Goal: Information Seeking & Learning: Learn about a topic

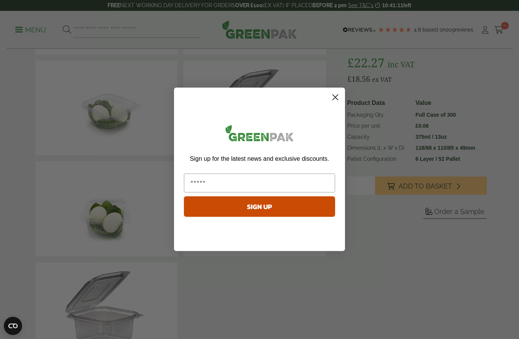
scroll to position [117, 0]
click at [336, 99] on icon "Close dialog" at bounding box center [335, 97] width 5 height 5
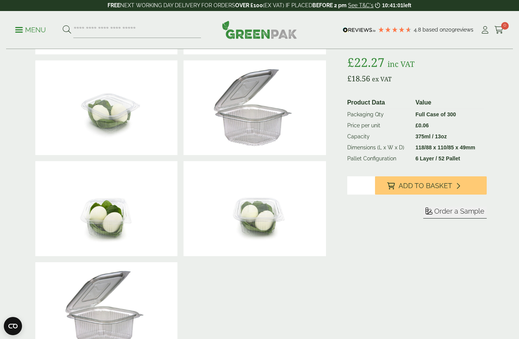
click at [20, 29] on span at bounding box center [19, 29] width 8 height 1
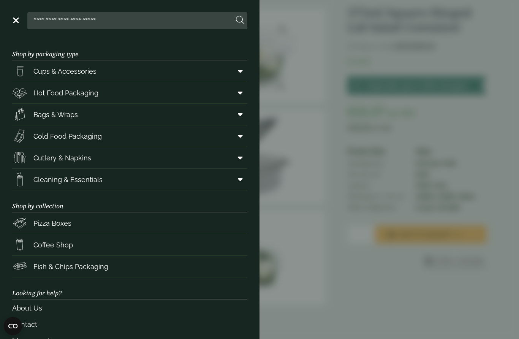
click at [78, 133] on span "Cold Food Packaging" at bounding box center [67, 136] width 68 height 10
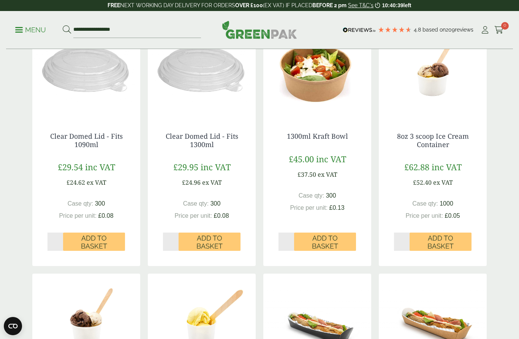
scroll to position [447, 0]
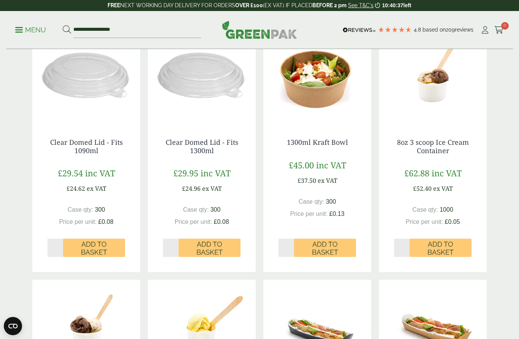
click at [34, 28] on p "Menu" at bounding box center [30, 29] width 31 height 9
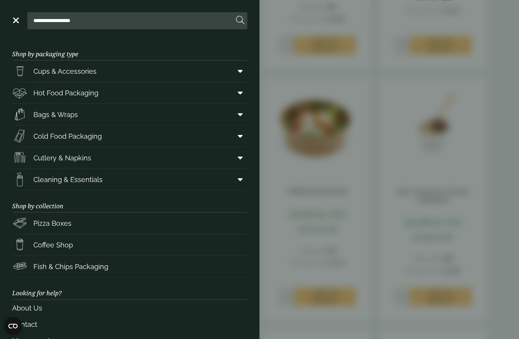
click at [100, 176] on span "Cleaning & Essentials" at bounding box center [67, 179] width 69 height 10
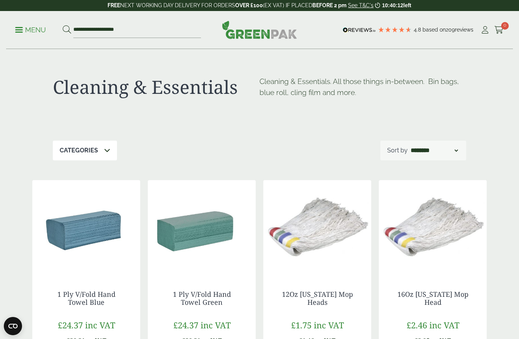
click at [25, 30] on p "Menu" at bounding box center [30, 29] width 31 height 9
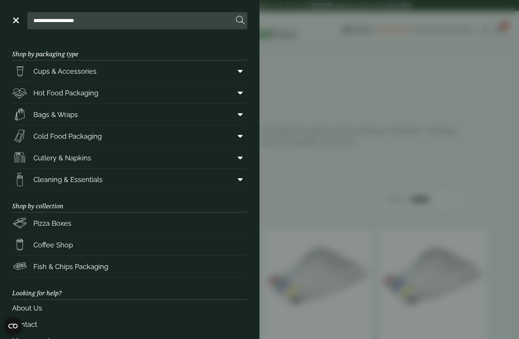
click at [81, 68] on span "Cups & Accessories" at bounding box center [64, 71] width 63 height 10
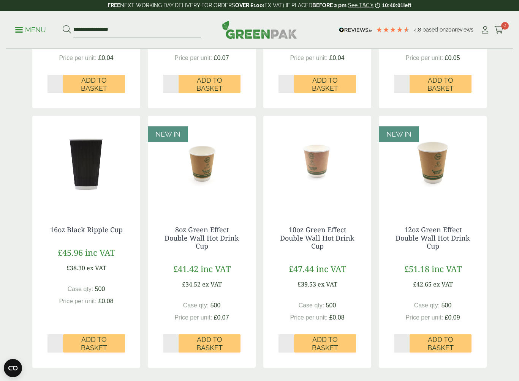
scroll to position [563, 0]
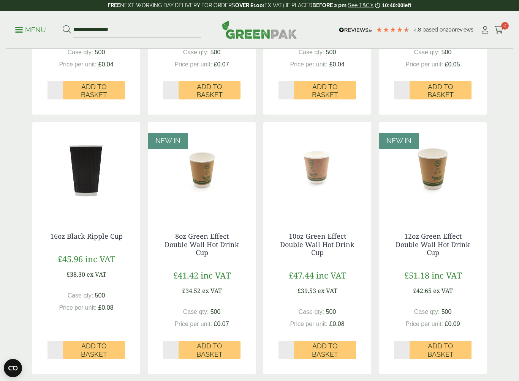
click at [25, 29] on p "Menu" at bounding box center [30, 29] width 31 height 9
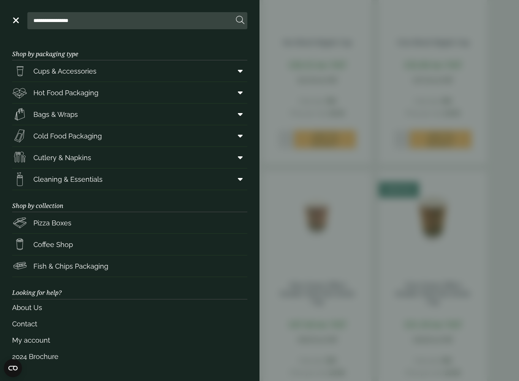
click at [83, 98] on span "Hot Food Packaging" at bounding box center [65, 93] width 65 height 10
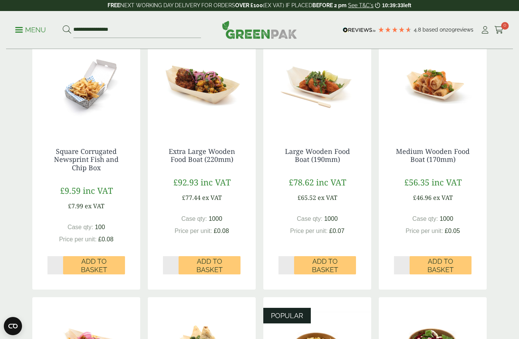
scroll to position [188, 0]
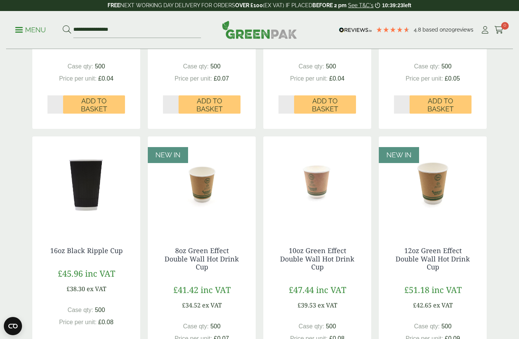
scroll to position [548, 0]
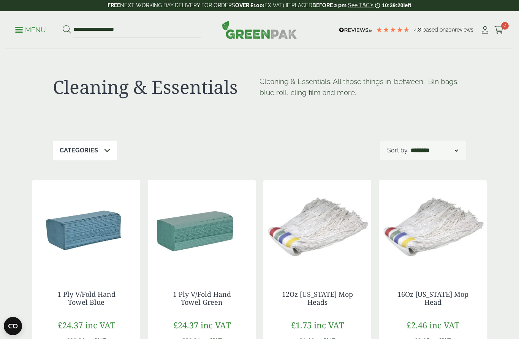
click at [35, 28] on p "Menu" at bounding box center [30, 29] width 31 height 9
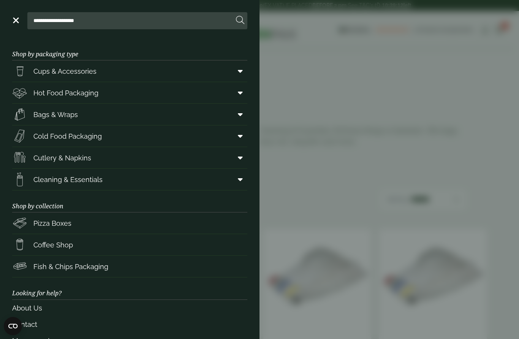
click at [71, 114] on span "Bags & Wraps" at bounding box center [55, 114] width 44 height 10
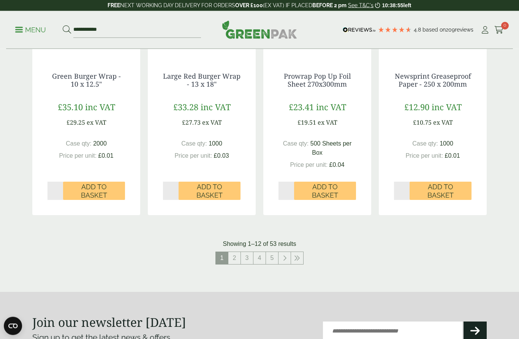
scroll to position [752, 0]
click at [268, 255] on link "5" at bounding box center [272, 258] width 12 height 12
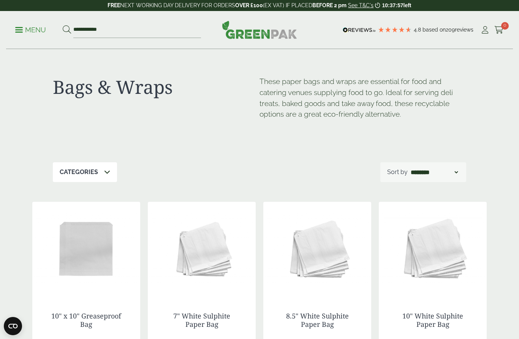
click at [36, 29] on p "Menu" at bounding box center [30, 29] width 31 height 9
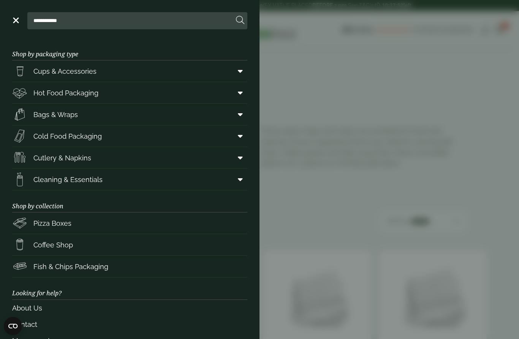
click at [98, 134] on span "Cold Food Packaging" at bounding box center [67, 136] width 68 height 10
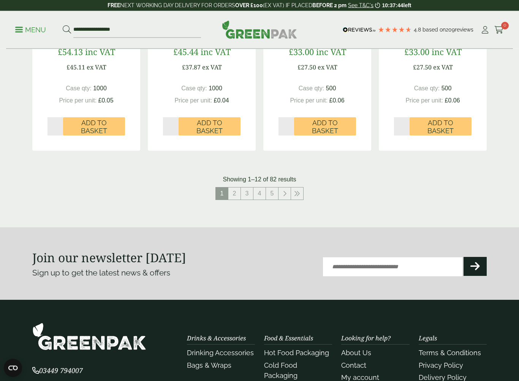
scroll to position [820, 0]
click at [272, 189] on link "5" at bounding box center [272, 194] width 12 height 12
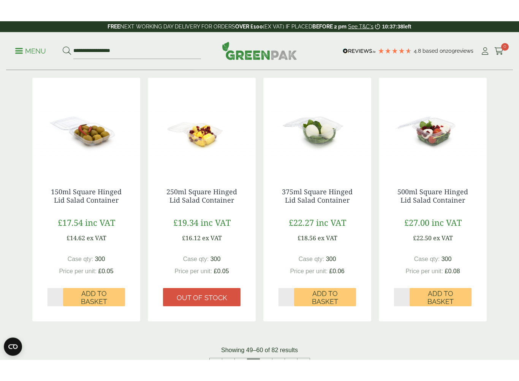
scroll to position [667, 0]
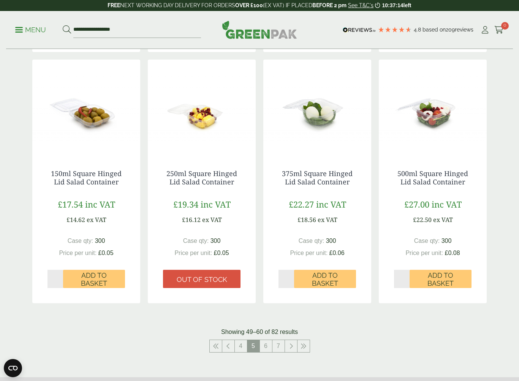
click at [286, 339] on link at bounding box center [291, 346] width 12 height 12
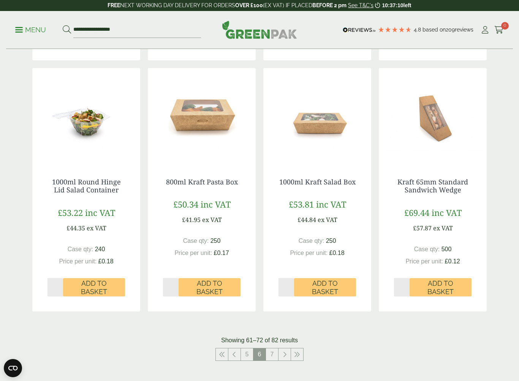
click at [284, 339] on icon at bounding box center [285, 355] width 4 height 6
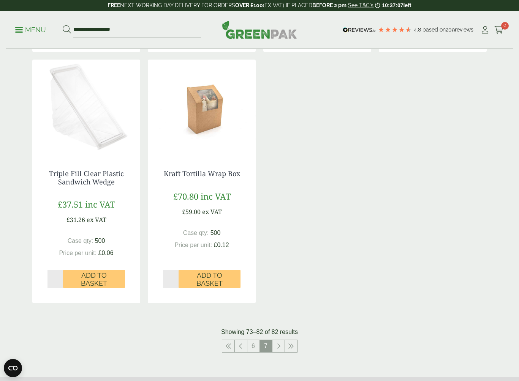
click at [255, 339] on link "6" at bounding box center [253, 346] width 12 height 12
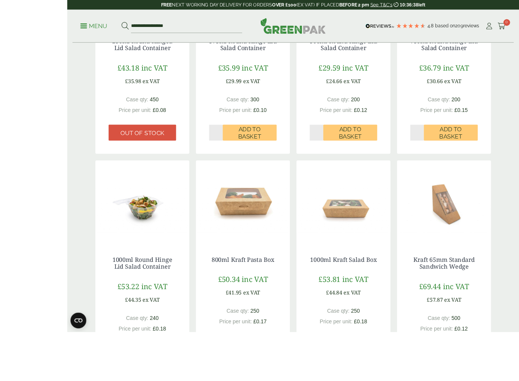
scroll to position [652, 0]
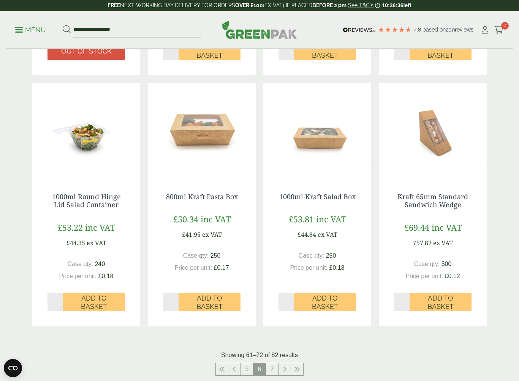
click at [247, 339] on link "5" at bounding box center [247, 370] width 12 height 12
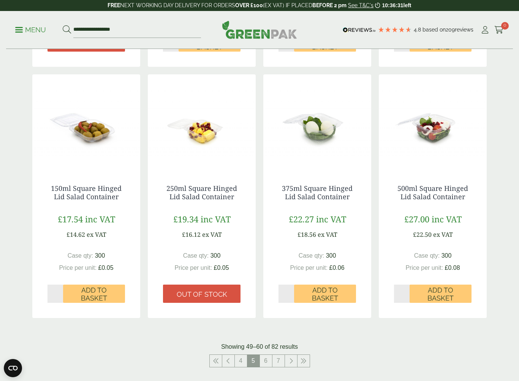
click at [242, 339] on link "4" at bounding box center [241, 361] width 12 height 12
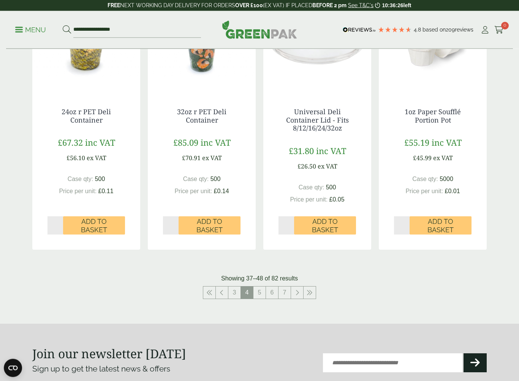
scroll to position [773, 0]
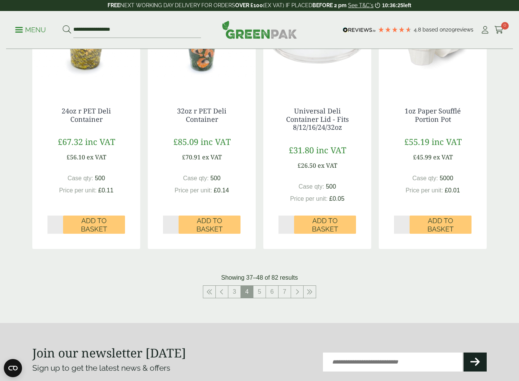
click at [233, 291] on link "3" at bounding box center [234, 292] width 12 height 12
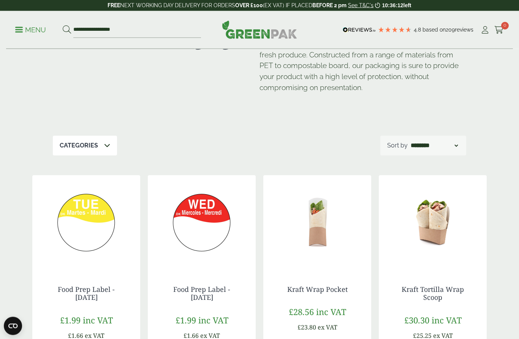
scroll to position [49, 0]
click at [27, 29] on p "Menu" at bounding box center [30, 29] width 31 height 9
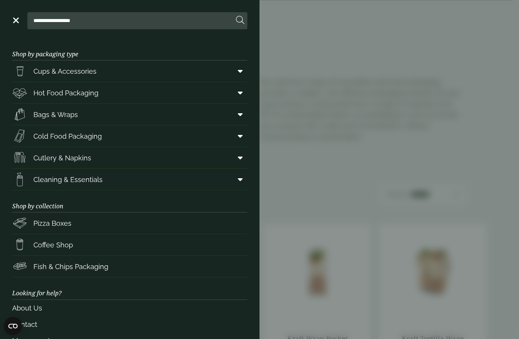
click at [91, 159] on link "Cutlery & Napkins" at bounding box center [129, 157] width 235 height 21
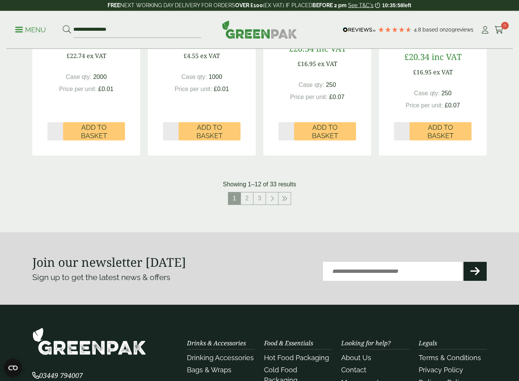
scroll to position [823, 0]
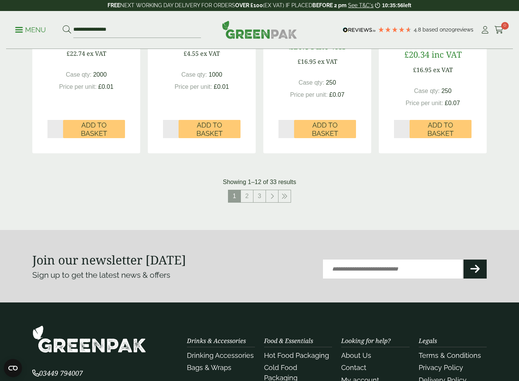
click at [259, 190] on link "3" at bounding box center [259, 196] width 12 height 12
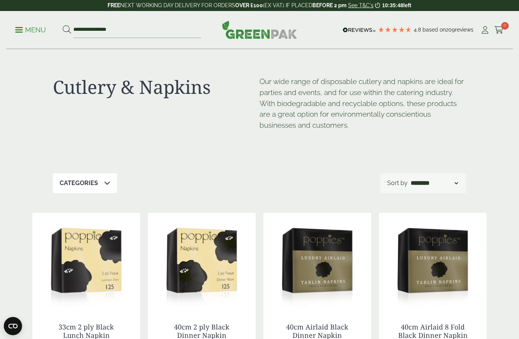
click at [22, 27] on link "Menu" at bounding box center [30, 29] width 31 height 8
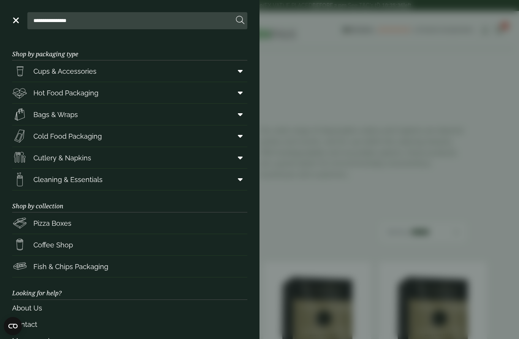
click at [89, 139] on span "Cold Food Packaging" at bounding box center [67, 136] width 68 height 10
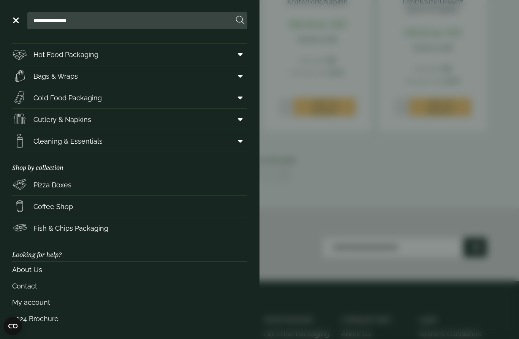
scroll to position [38, 0]
click at [74, 184] on link "Pizza Boxes" at bounding box center [129, 184] width 235 height 21
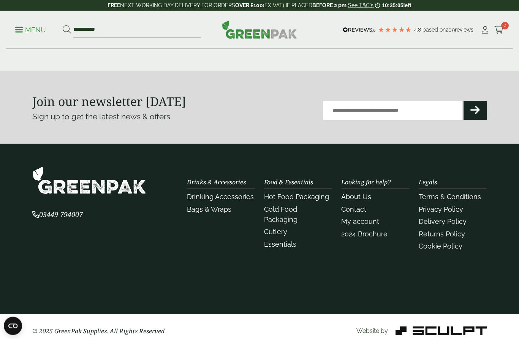
scroll to position [698, 0]
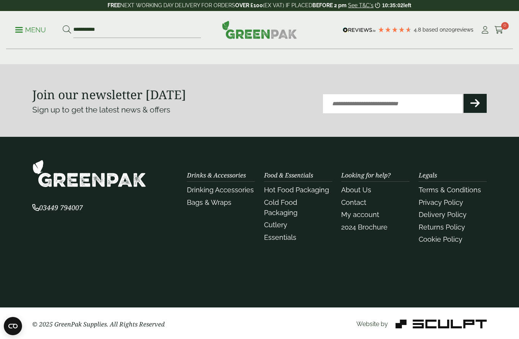
click at [55, 107] on p "Sign up to get the latest news & offers" at bounding box center [134, 110] width 204 height 12
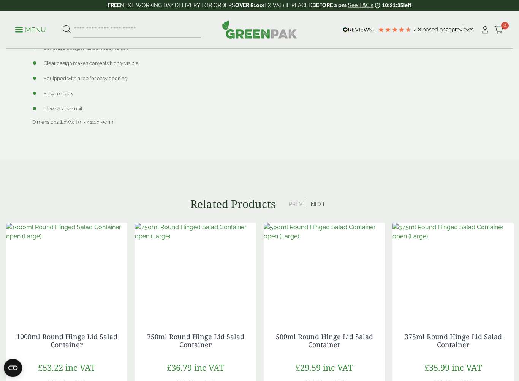
scroll to position [588, 0]
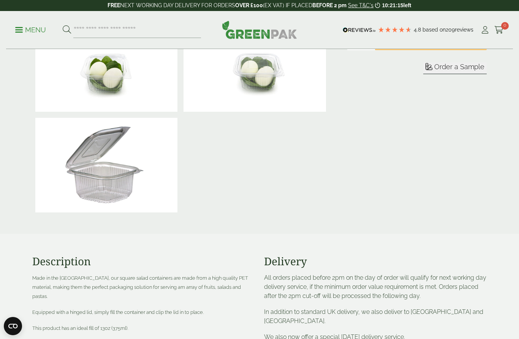
scroll to position [260, 0]
